Goal: Information Seeking & Learning: Learn about a topic

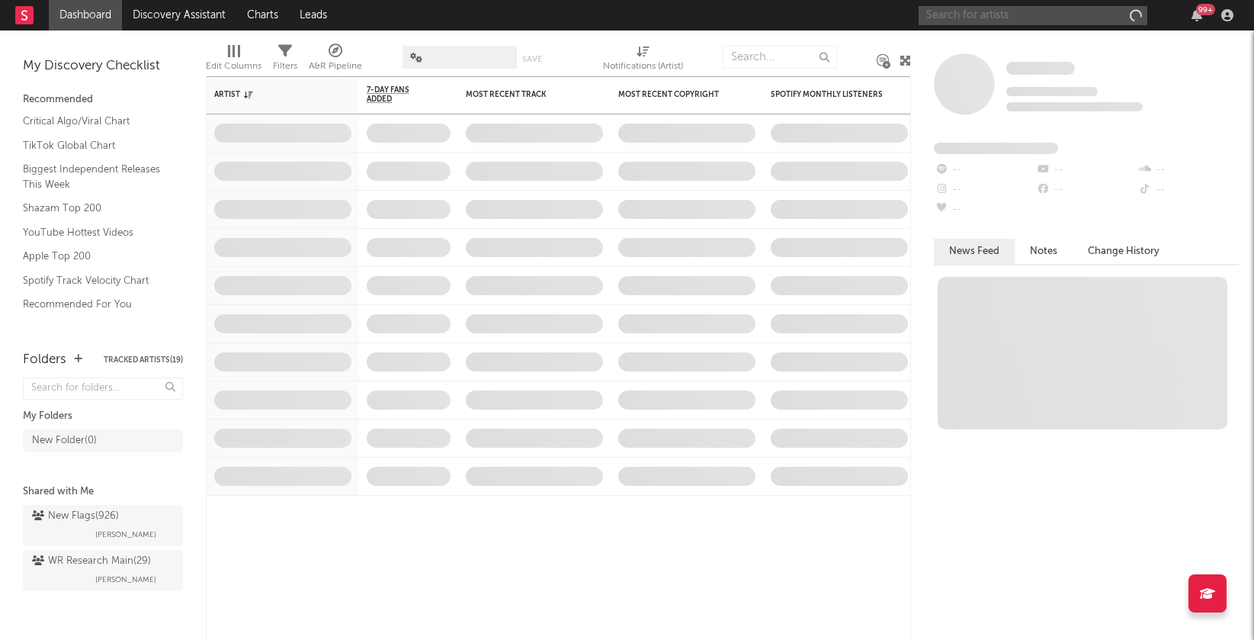
click at [978, 21] on input "text" at bounding box center [1033, 15] width 229 height 19
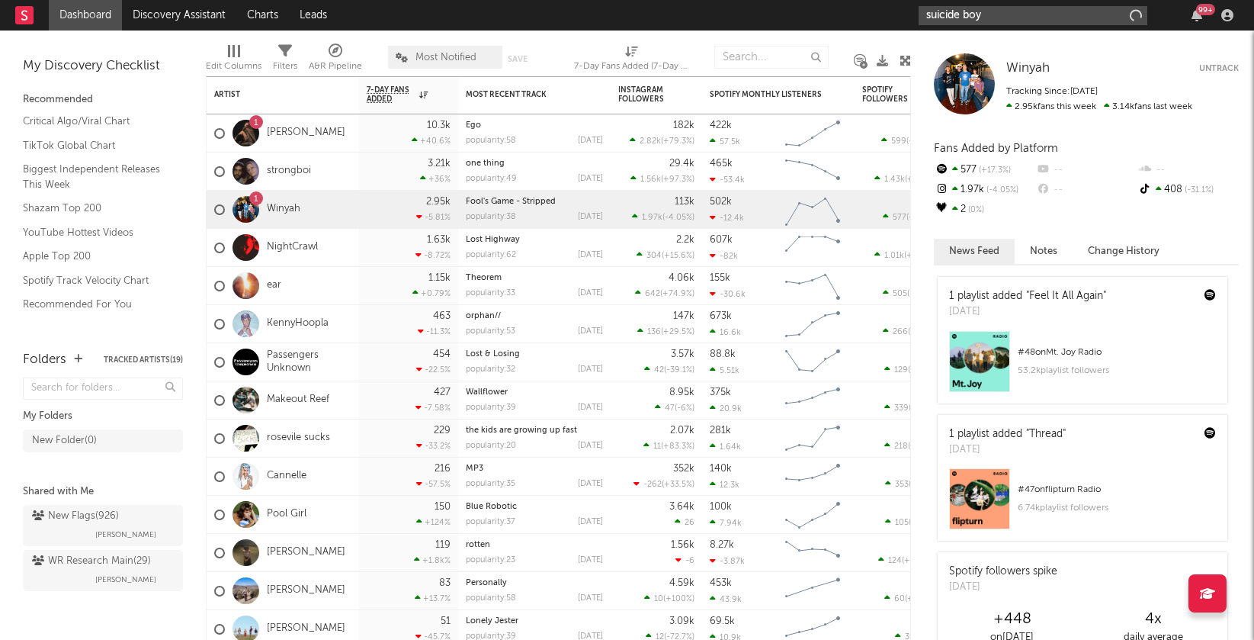
type input "suicide boys"
click at [970, 18] on input "suicide boys" at bounding box center [1033, 15] width 229 height 19
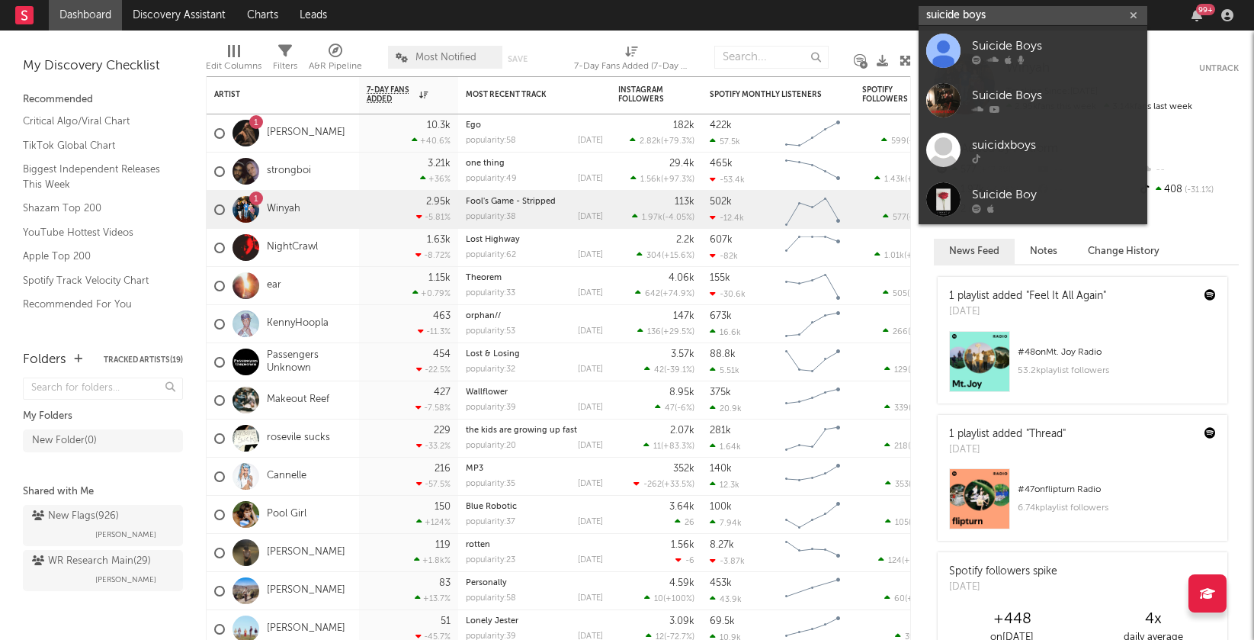
click at [970, 18] on input "suicide boys" at bounding box center [1033, 15] width 229 height 19
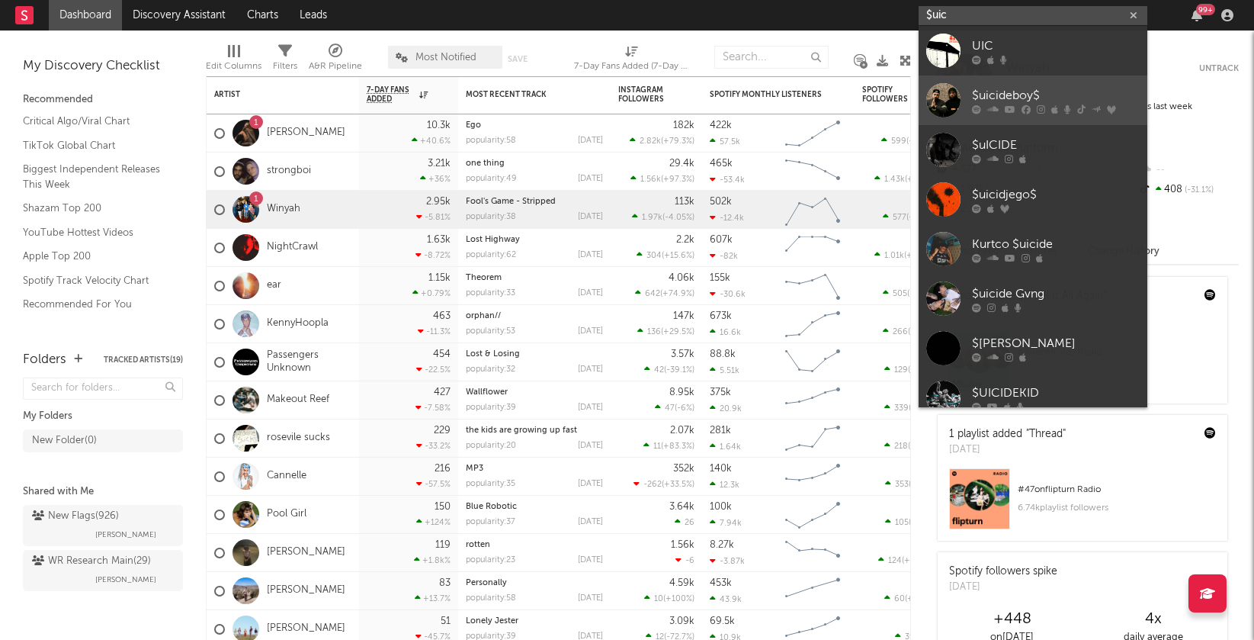
type input "$uic"
click at [1046, 87] on div "$uicideboy$" at bounding box center [1056, 95] width 168 height 18
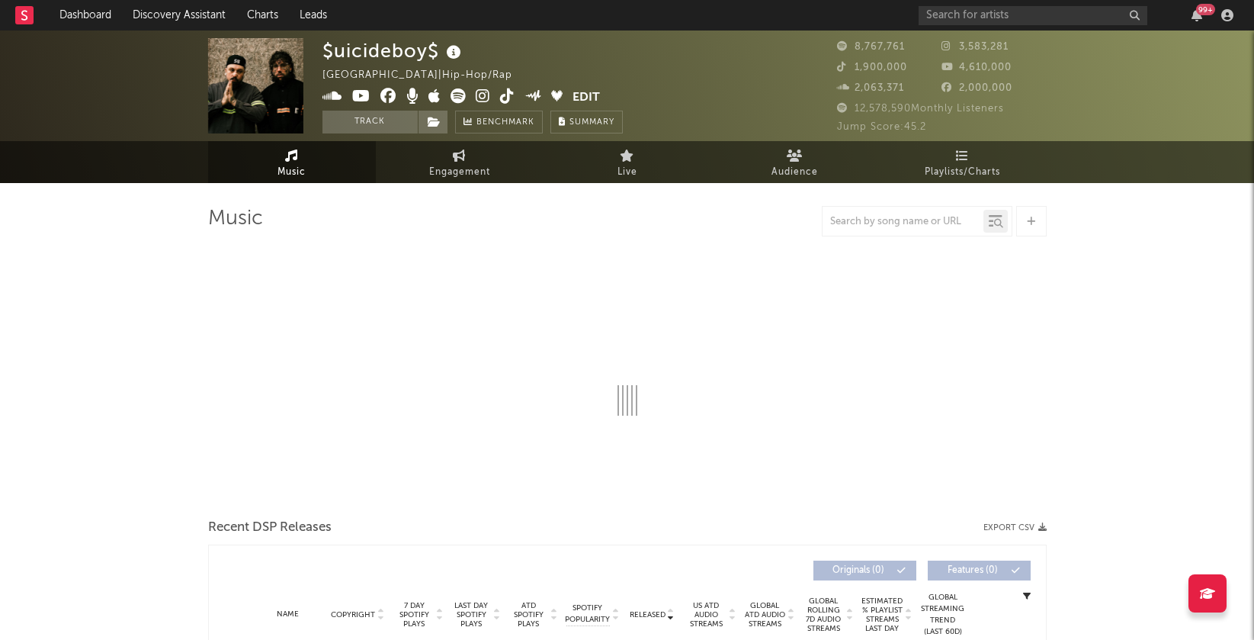
select select "6m"
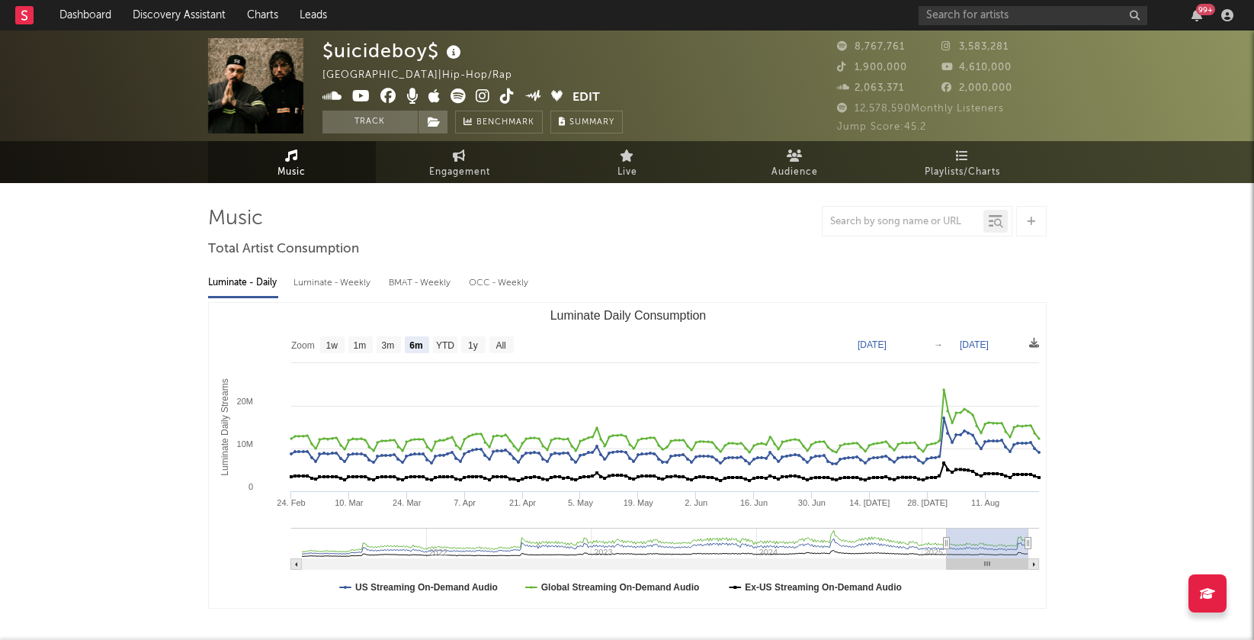
click at [483, 94] on icon at bounding box center [483, 95] width 14 height 15
